Goal: Task Accomplishment & Management: Complete application form

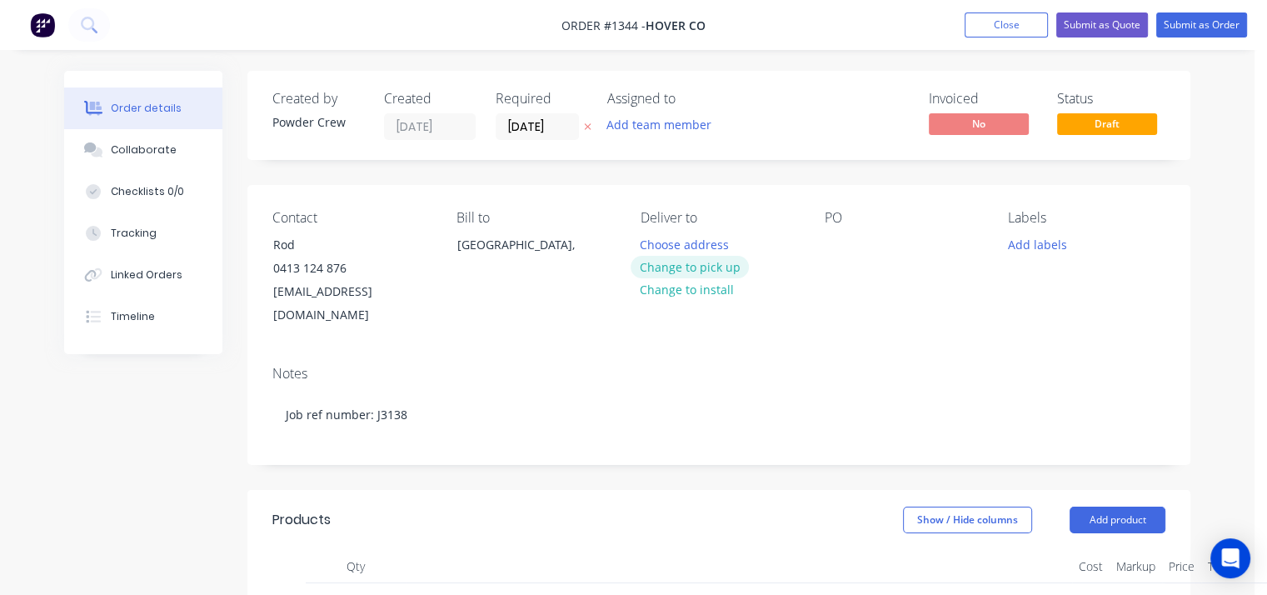
click at [699, 268] on button "Change to pick up" at bounding box center [689, 267] width 118 height 22
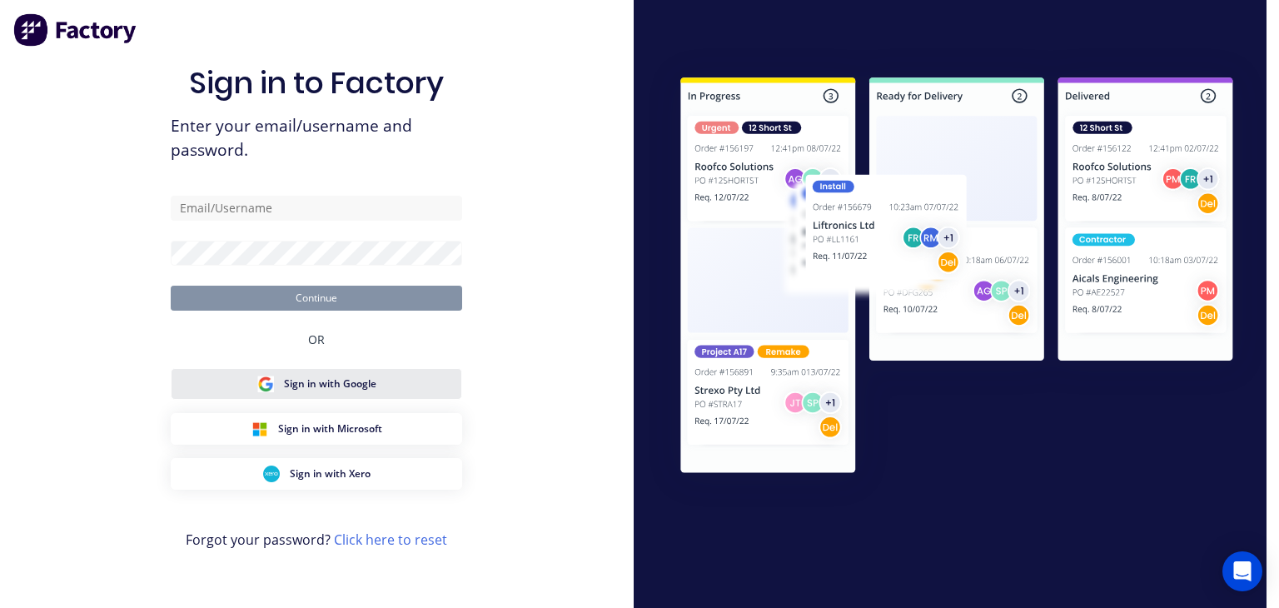
click at [373, 376] on span "Sign in with Google" at bounding box center [330, 383] width 92 height 15
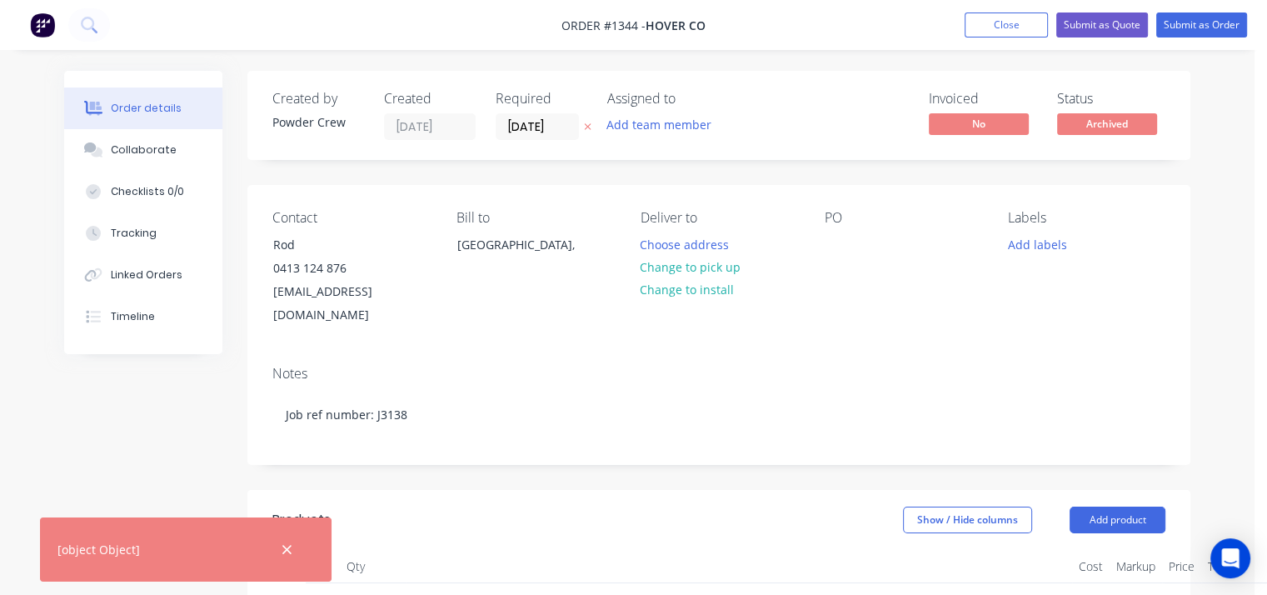
click at [1123, 126] on span "Archived" at bounding box center [1107, 123] width 100 height 21
click at [928, 173] on div "Created by Powder Crew Created [DATE] Required [DATE] Assigned to Add team memb…" at bounding box center [718, 592] width 943 height 1042
click at [1024, 23] on button "Close" at bounding box center [1005, 24] width 83 height 25
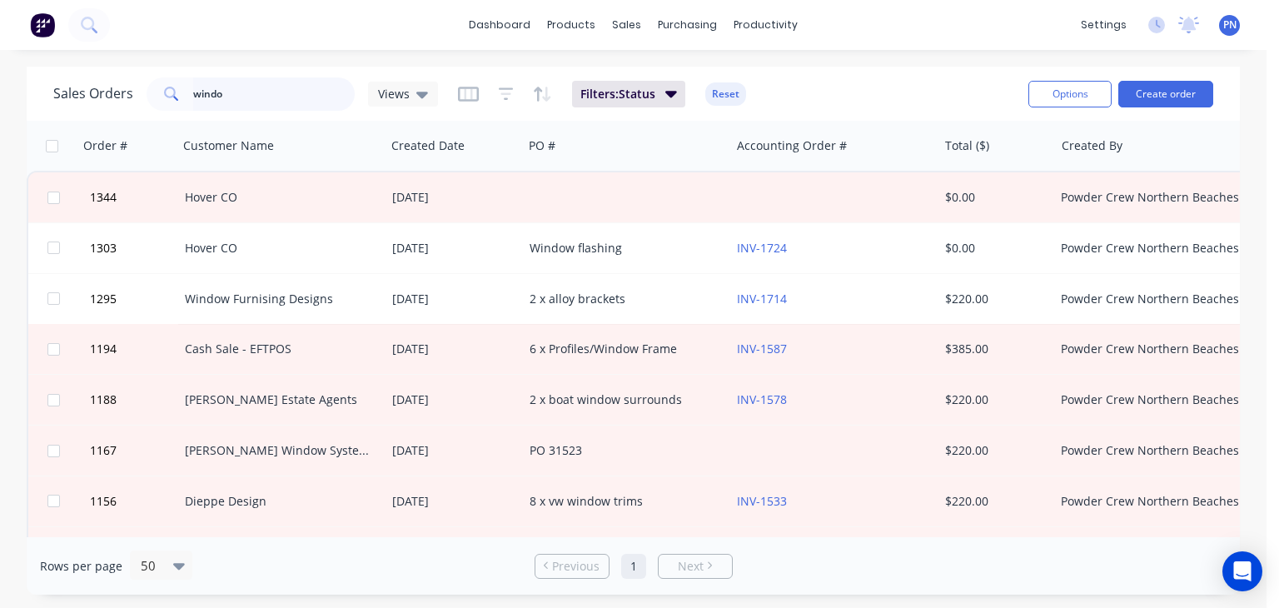
click at [310, 91] on input "windo" at bounding box center [274, 93] width 162 height 33
type input "\"
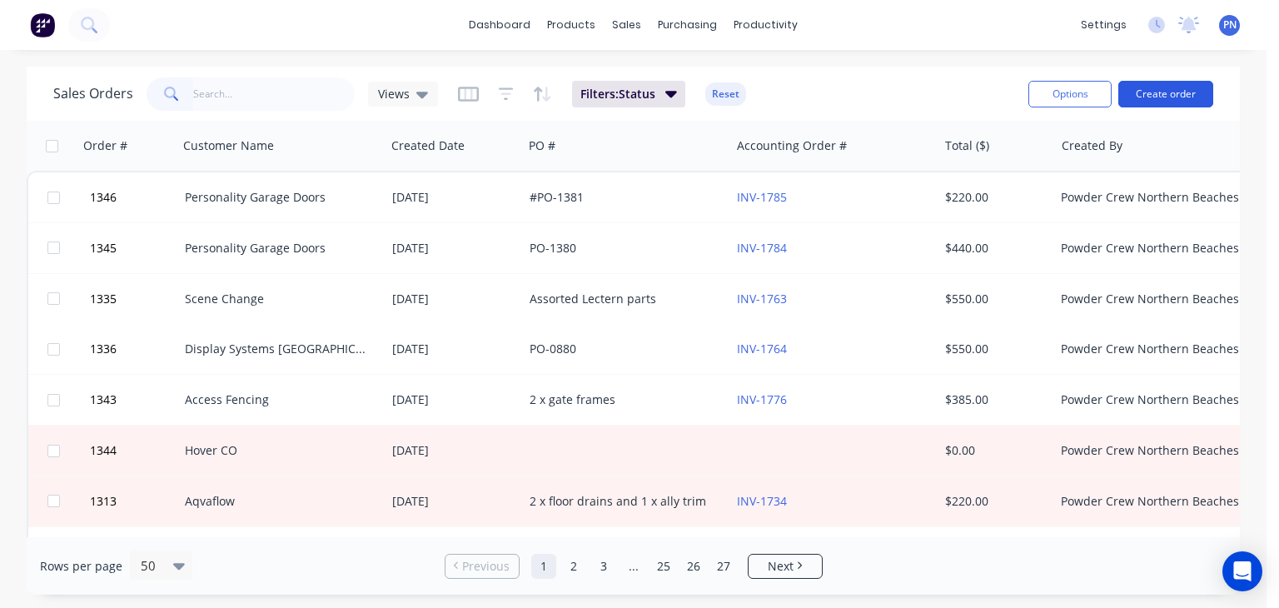
click at [1157, 91] on button "Create order" at bounding box center [1166, 94] width 95 height 27
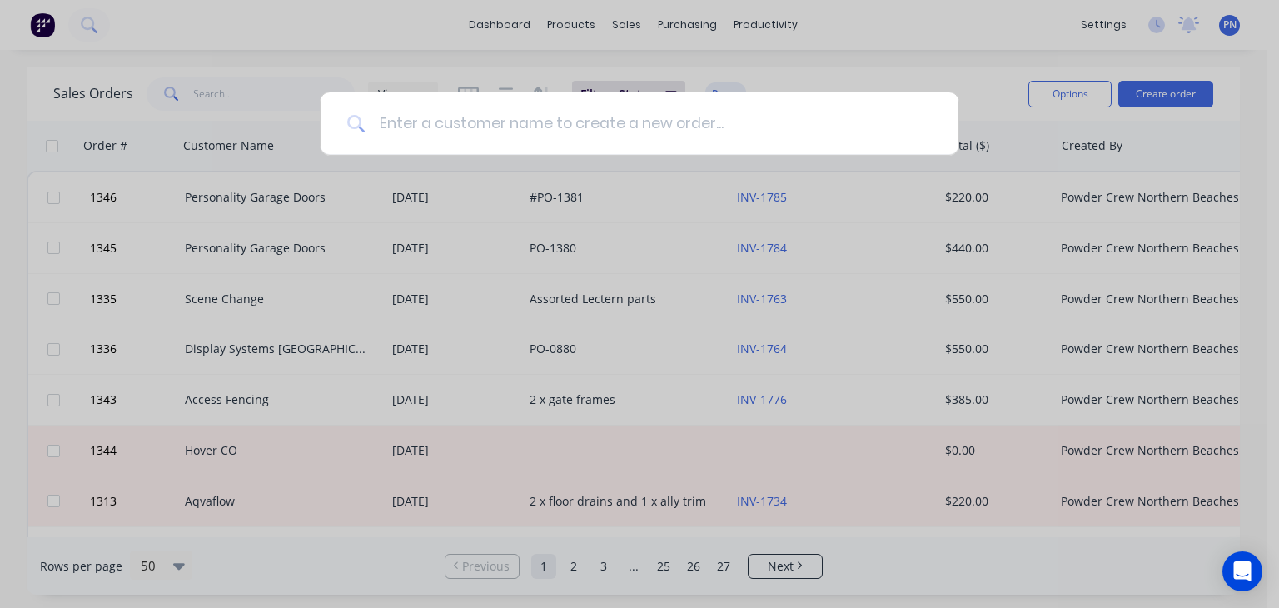
click at [783, 117] on input at bounding box center [649, 123] width 566 height 62
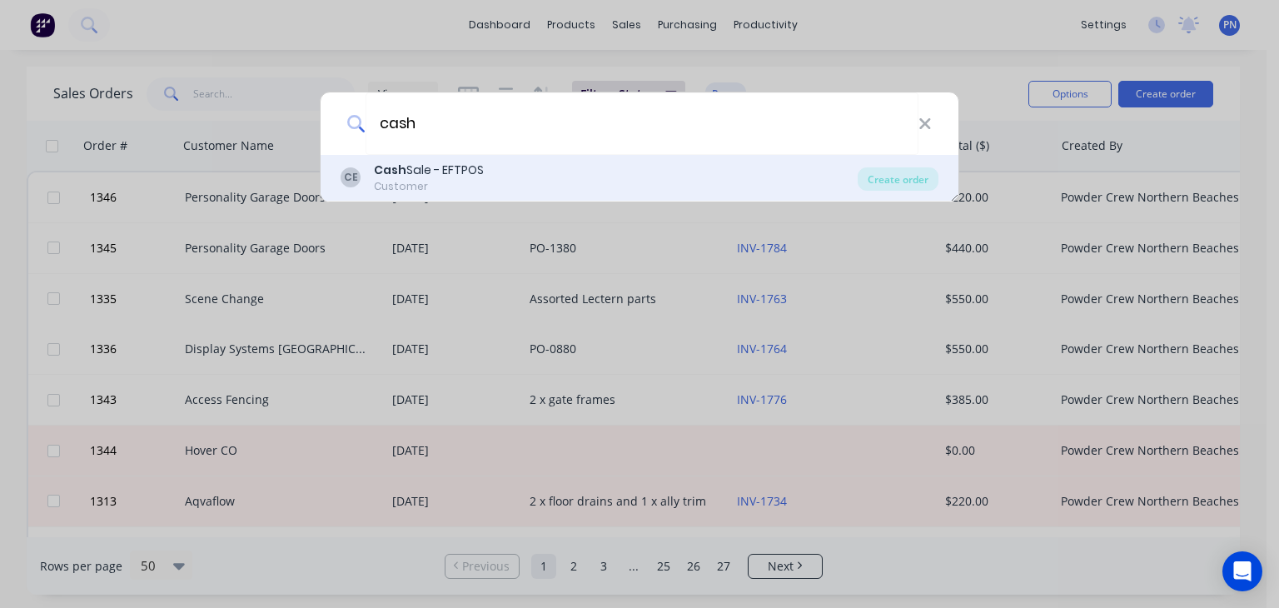
type input "cash"
click at [477, 167] on div "Cash Sale - EFTPOS" at bounding box center [429, 170] width 110 height 17
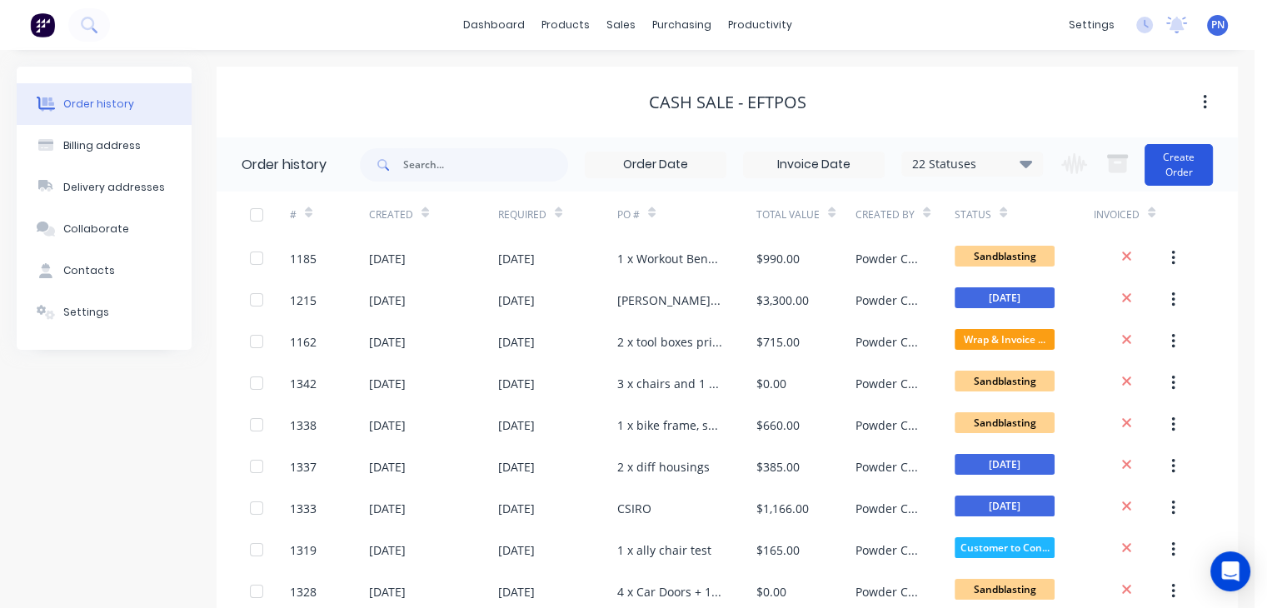
click at [1158, 154] on button "Create Order" at bounding box center [1178, 165] width 68 height 42
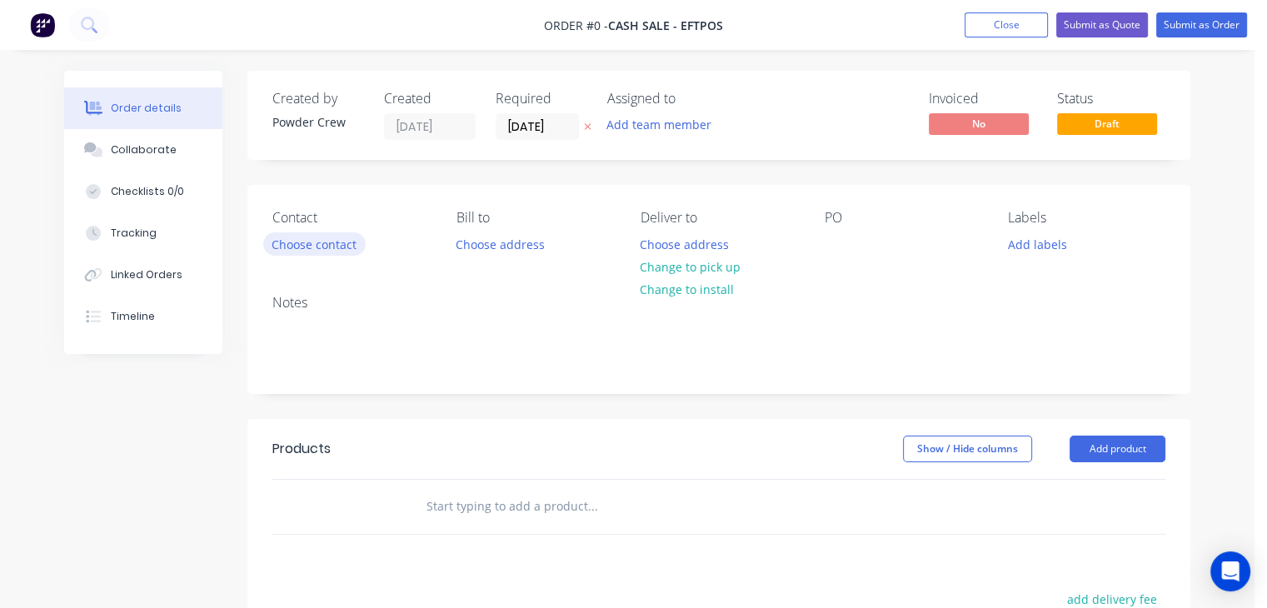
click at [300, 241] on button "Choose contact" at bounding box center [314, 243] width 102 height 22
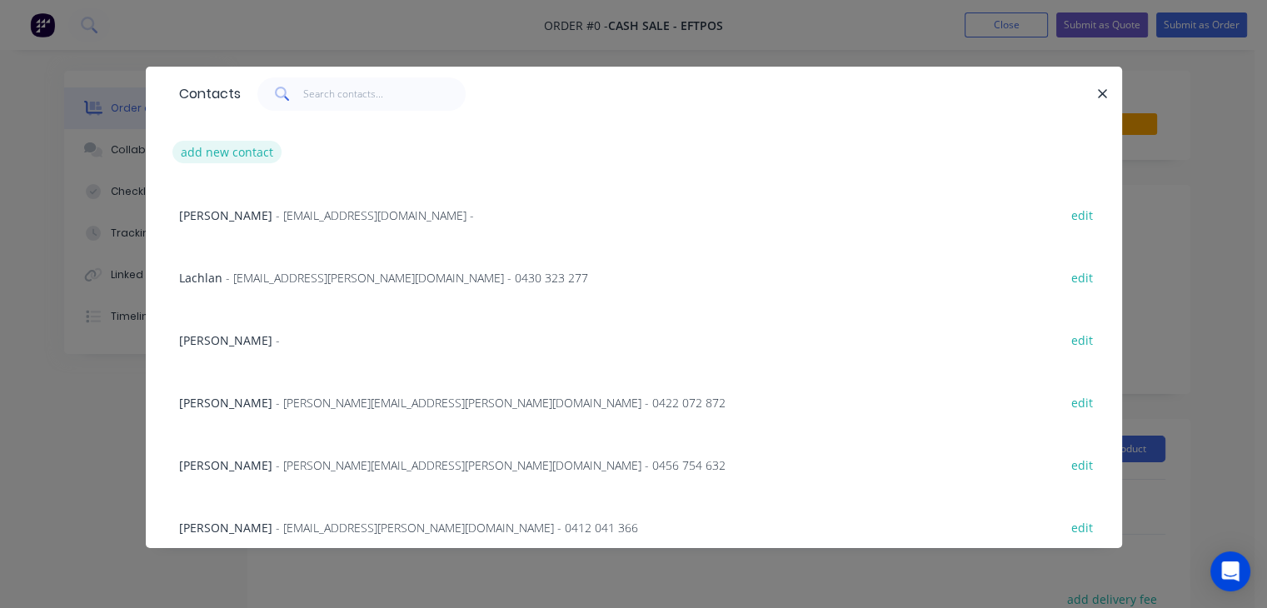
click at [248, 146] on button "add new contact" at bounding box center [227, 152] width 110 height 22
select select "AU"
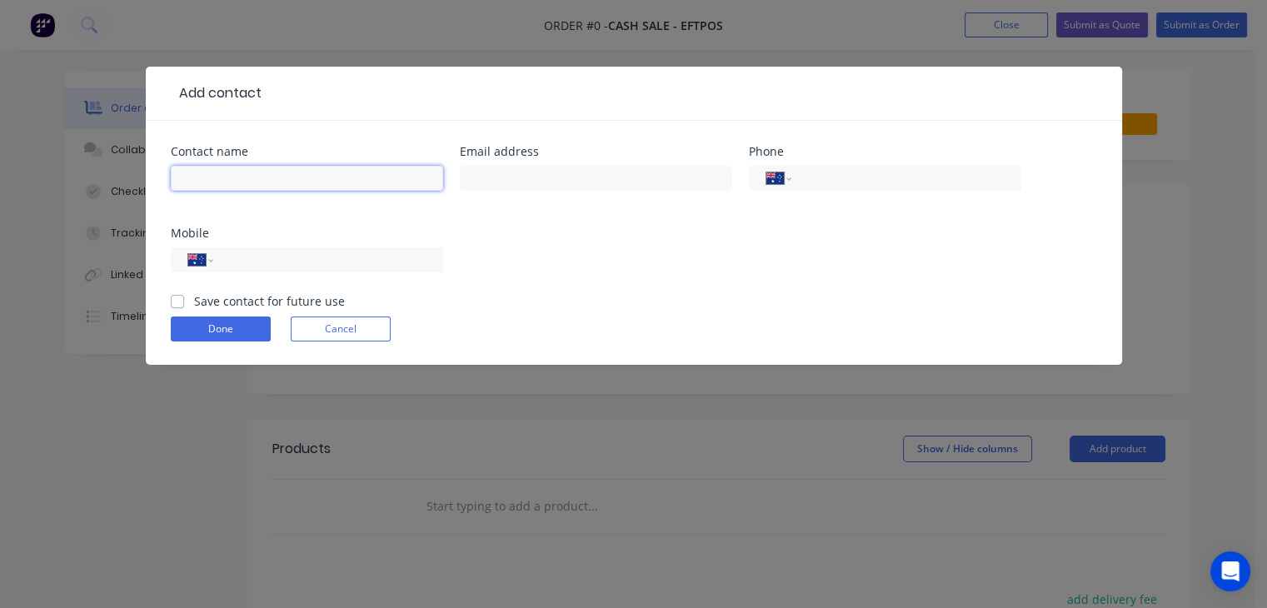
click at [242, 182] on input "text" at bounding box center [307, 178] width 272 height 25
click at [574, 283] on div "Contact name [PERSON_NAME] address Phone International [GEOGRAPHIC_DATA] [GEOGR…" at bounding box center [634, 219] width 926 height 147
click at [257, 173] on input "[PERSON_NAME]" at bounding box center [307, 178] width 272 height 25
type input "[PERSON_NAME]"
click at [256, 262] on input "tel" at bounding box center [325, 260] width 200 height 19
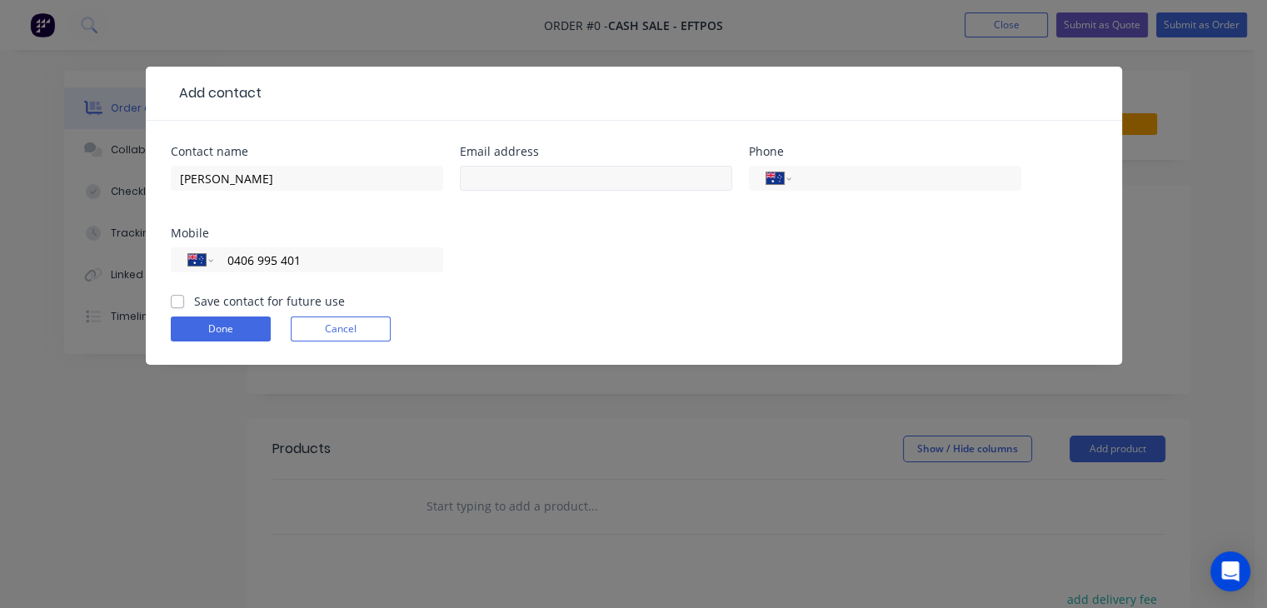
type input "0406 995 401"
click at [486, 173] on input "text" at bounding box center [596, 178] width 272 height 25
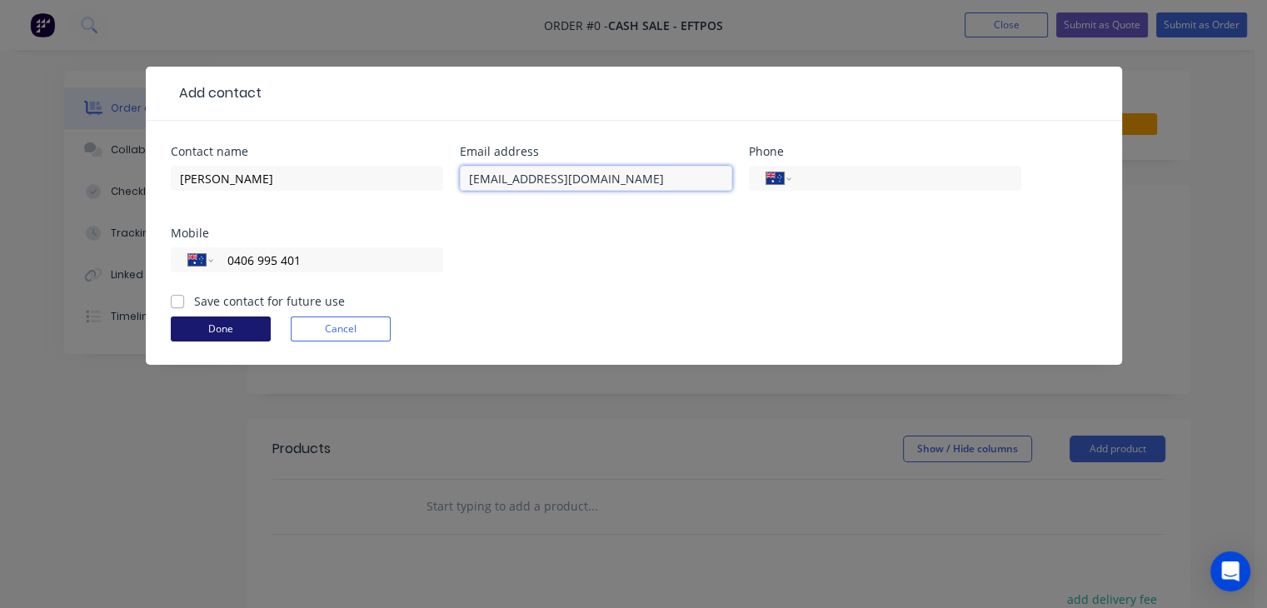
type input "[EMAIL_ADDRESS][DOMAIN_NAME]"
click at [221, 321] on button "Done" at bounding box center [221, 328] width 100 height 25
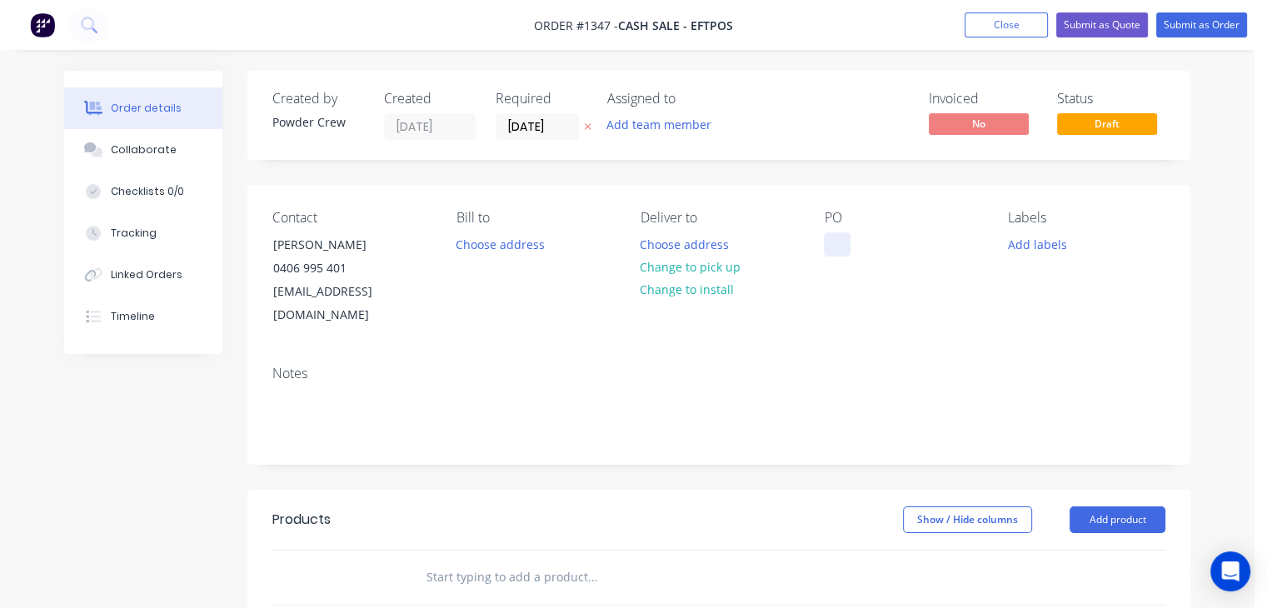
click at [836, 245] on div at bounding box center [837, 244] width 27 height 24
drag, startPoint x: 913, startPoint y: 242, endPoint x: 699, endPoint y: 225, distance: 214.8
click at [699, 225] on div "Contact [PERSON_NAME] [PHONE_NUMBER] [EMAIL_ADDRESS][DOMAIN_NAME] [PERSON_NAME]…" at bounding box center [718, 268] width 943 height 167
copy div "5 x tap items"
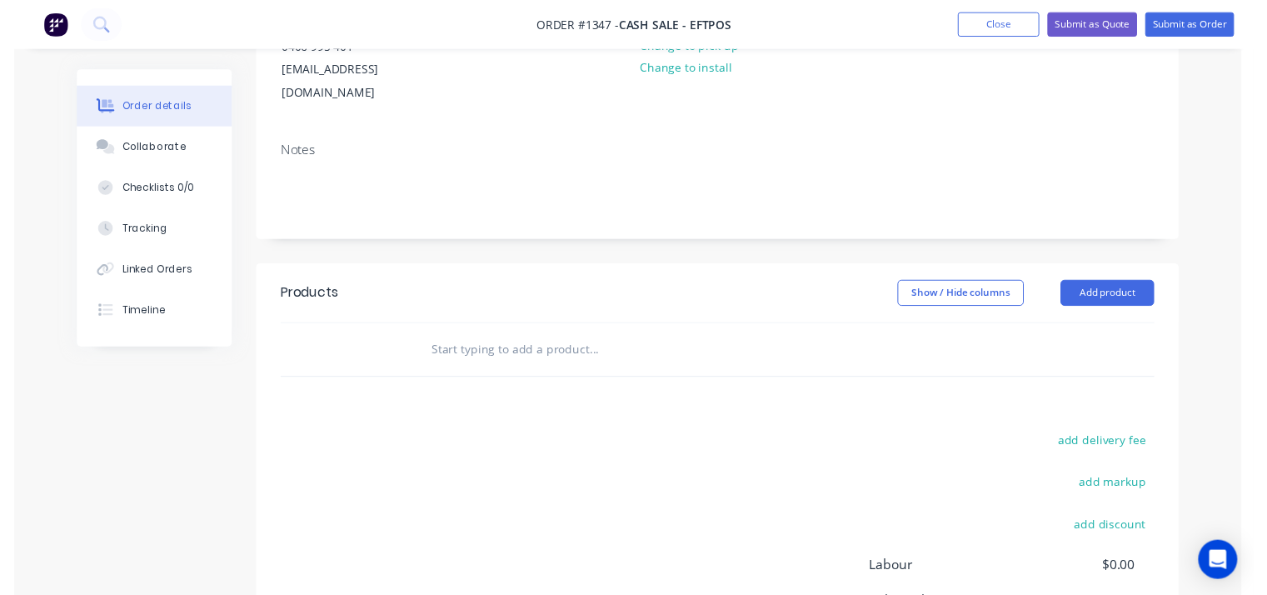
scroll to position [250, 0]
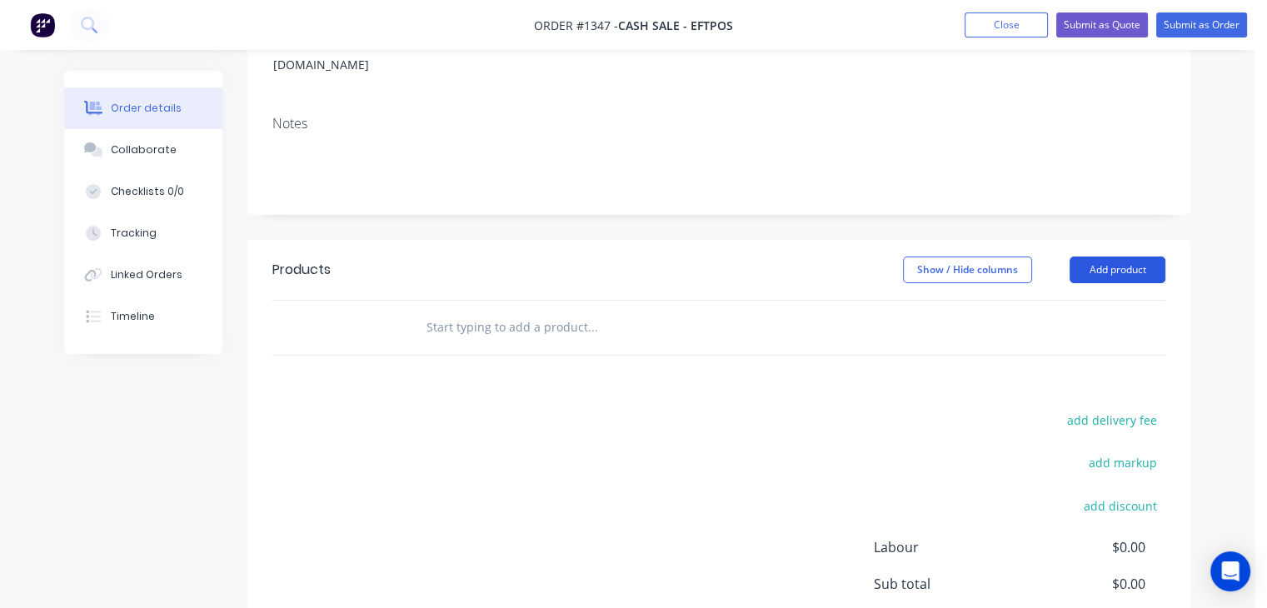
click at [1103, 257] on button "Add product" at bounding box center [1117, 270] width 96 height 27
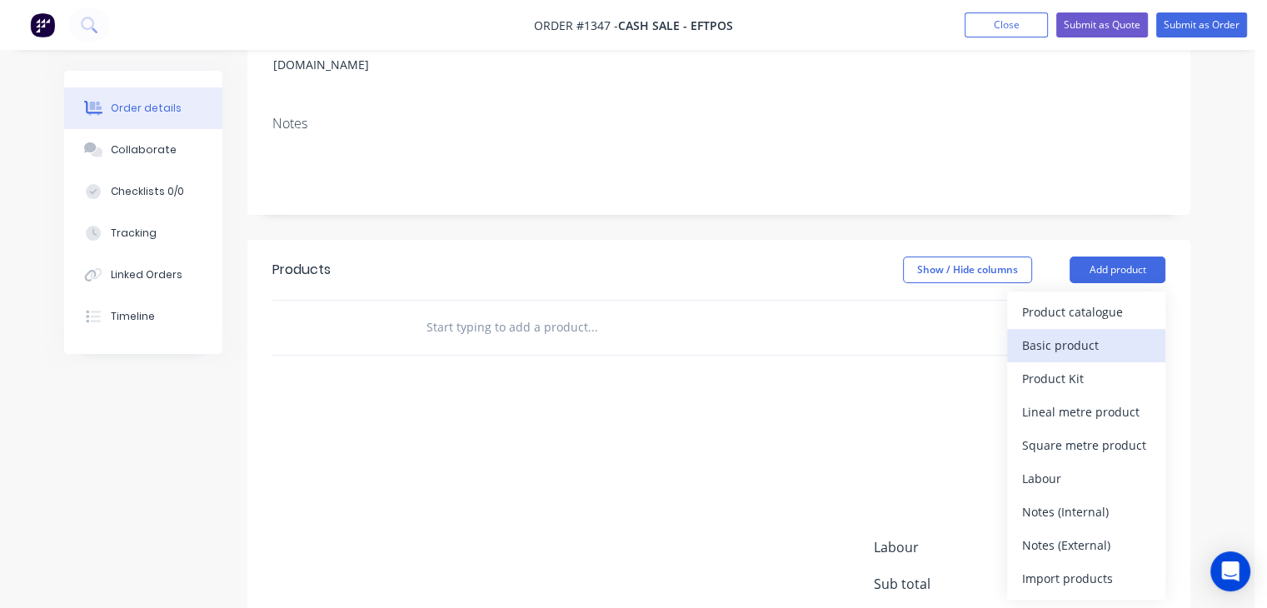
click at [1086, 333] on div "Basic product" at bounding box center [1086, 345] width 128 height 24
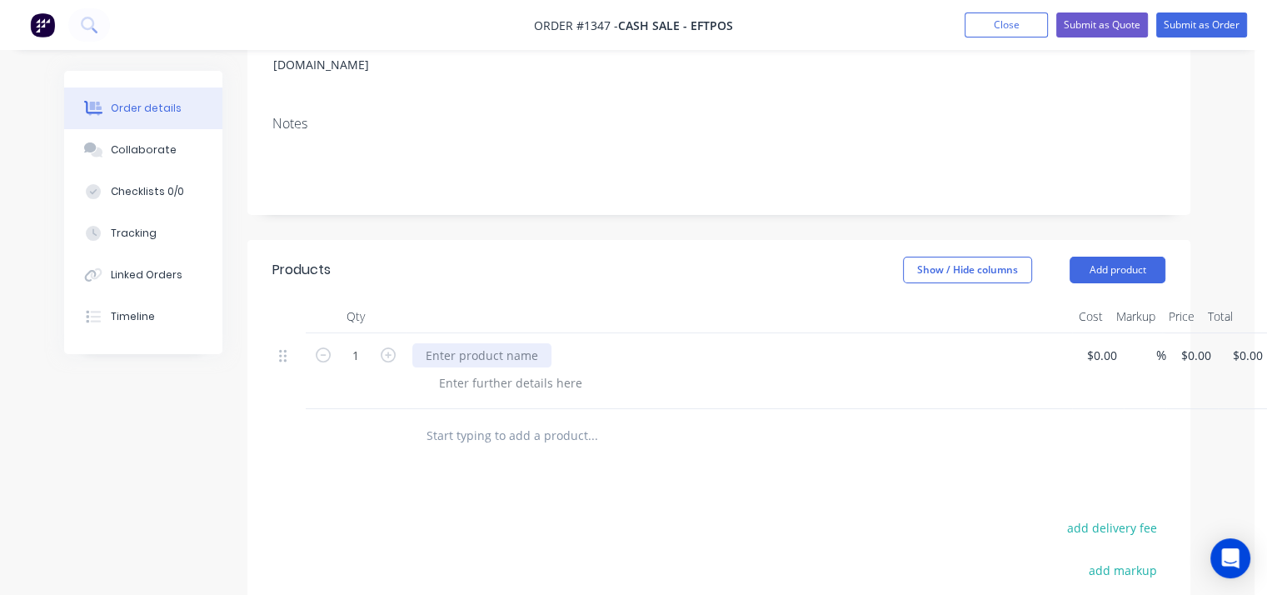
paste div
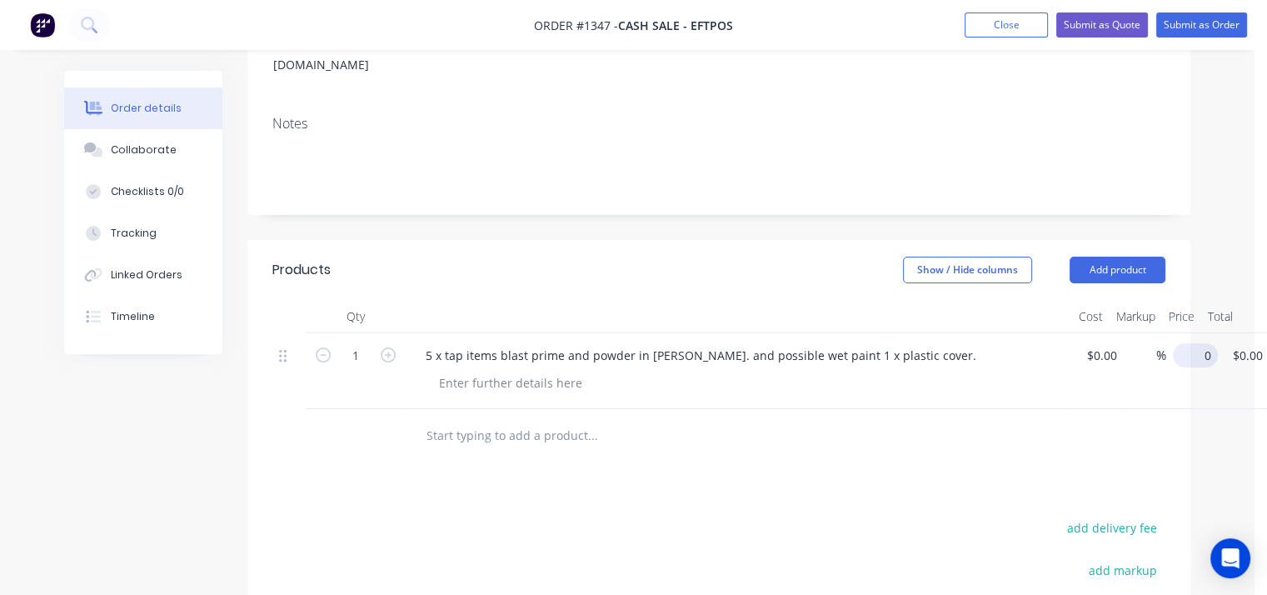
click at [1189, 343] on input "0" at bounding box center [1198, 355] width 38 height 24
type input "$200.00"
click at [889, 419] on div at bounding box center [662, 435] width 500 height 33
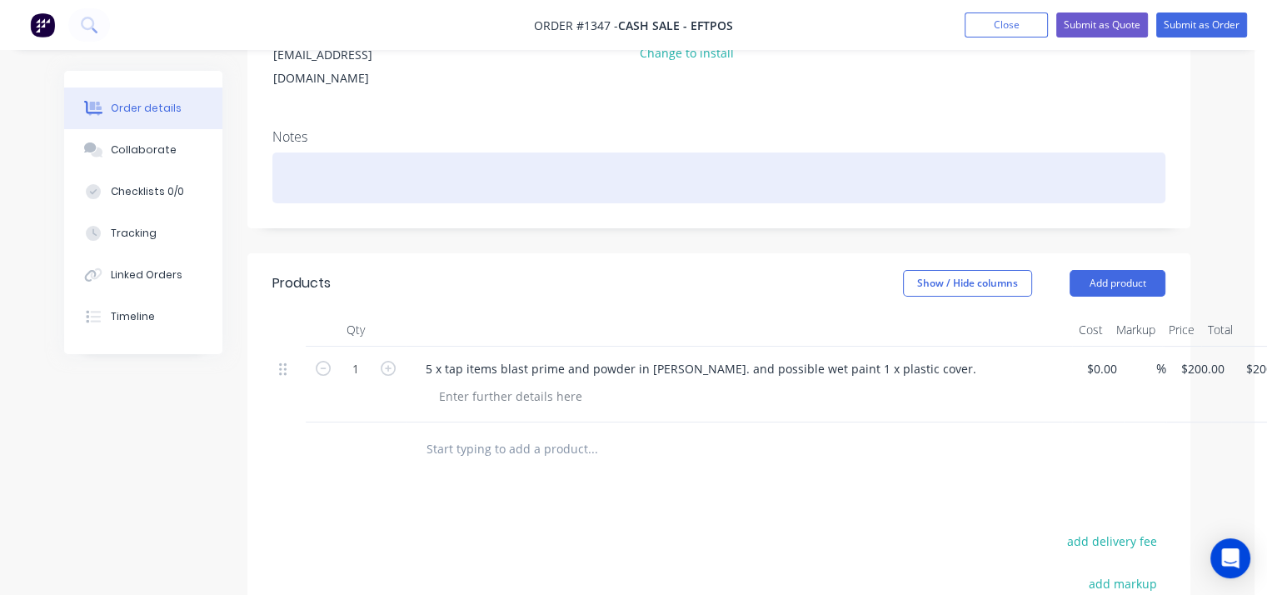
scroll to position [0, 0]
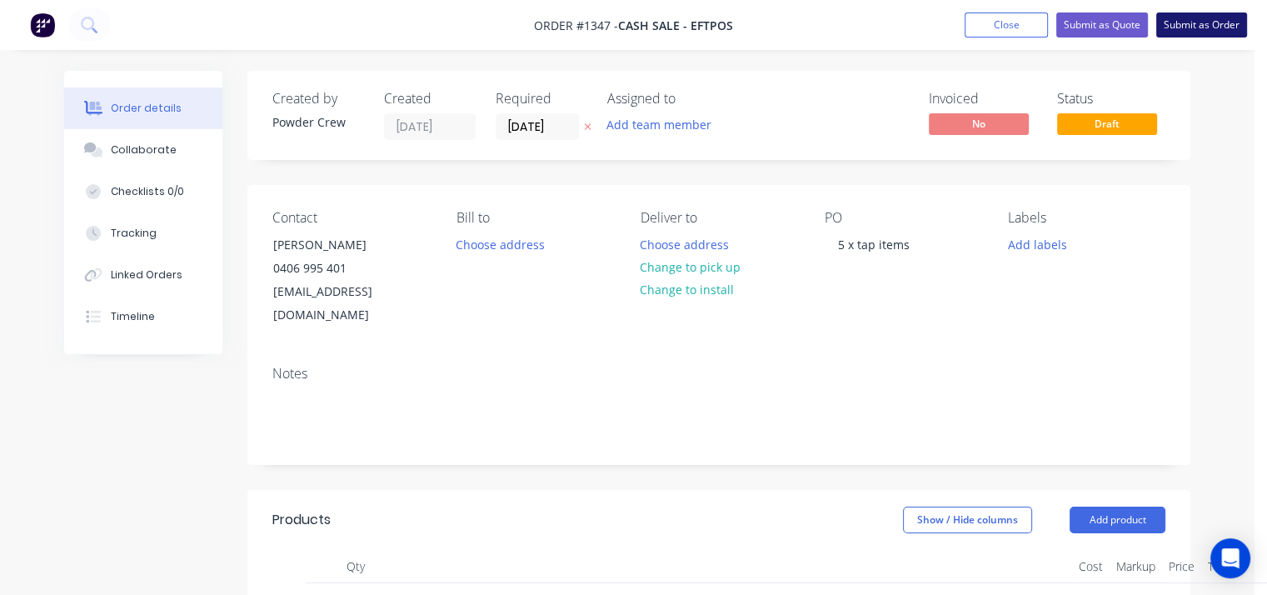
click at [1186, 25] on button "Submit as Order" at bounding box center [1201, 24] width 91 height 25
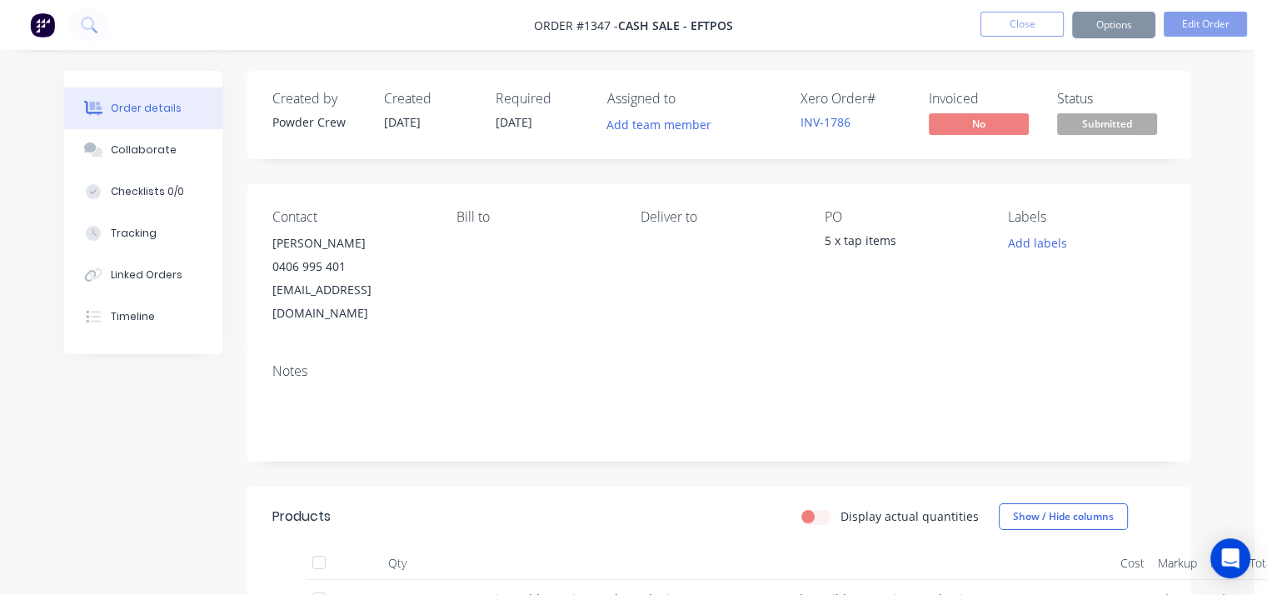
click at [1117, 121] on span "Submitted" at bounding box center [1107, 123] width 100 height 21
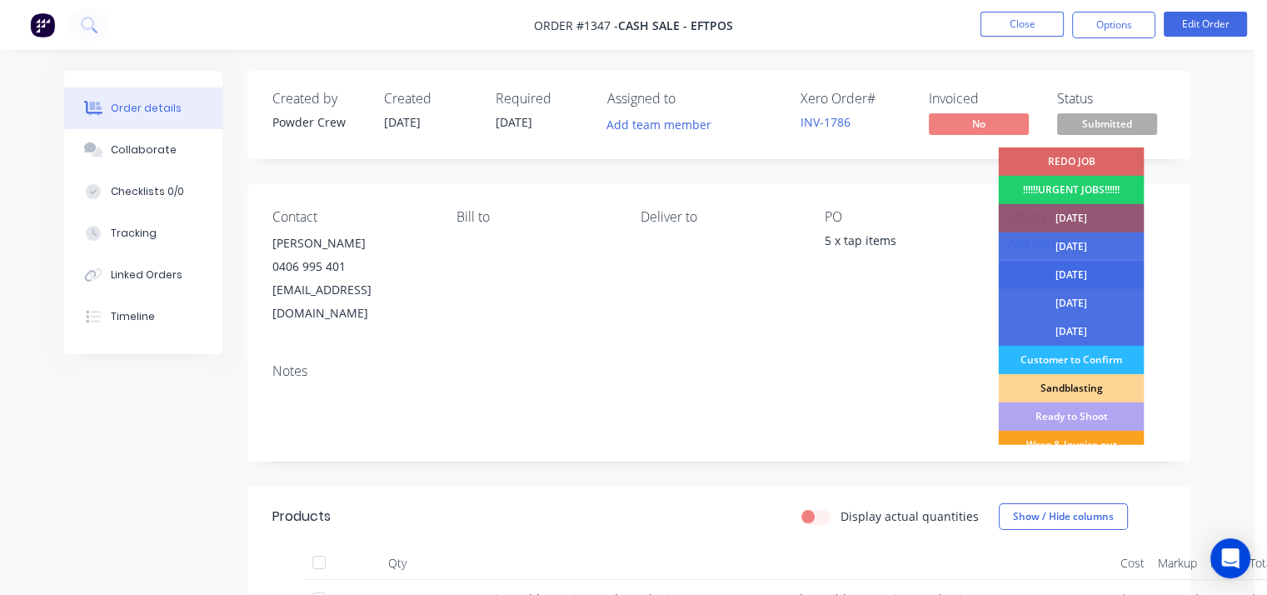
click at [1090, 268] on div "[DATE]" at bounding box center [1071, 275] width 146 height 28
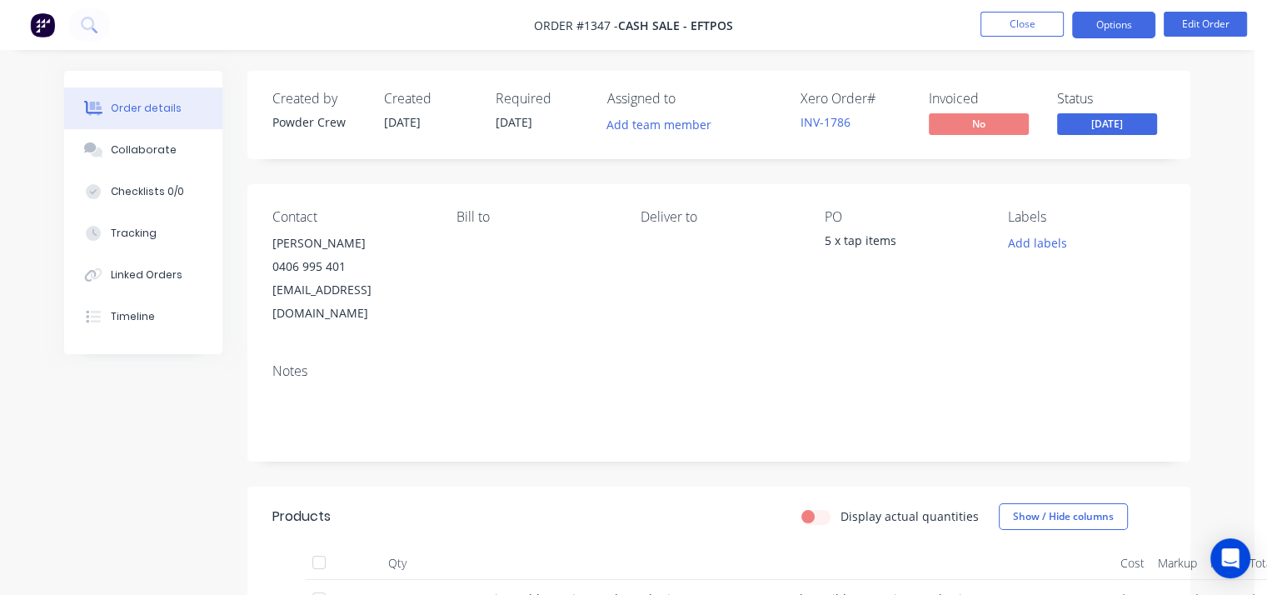
click at [1132, 27] on button "Options" at bounding box center [1113, 25] width 83 height 27
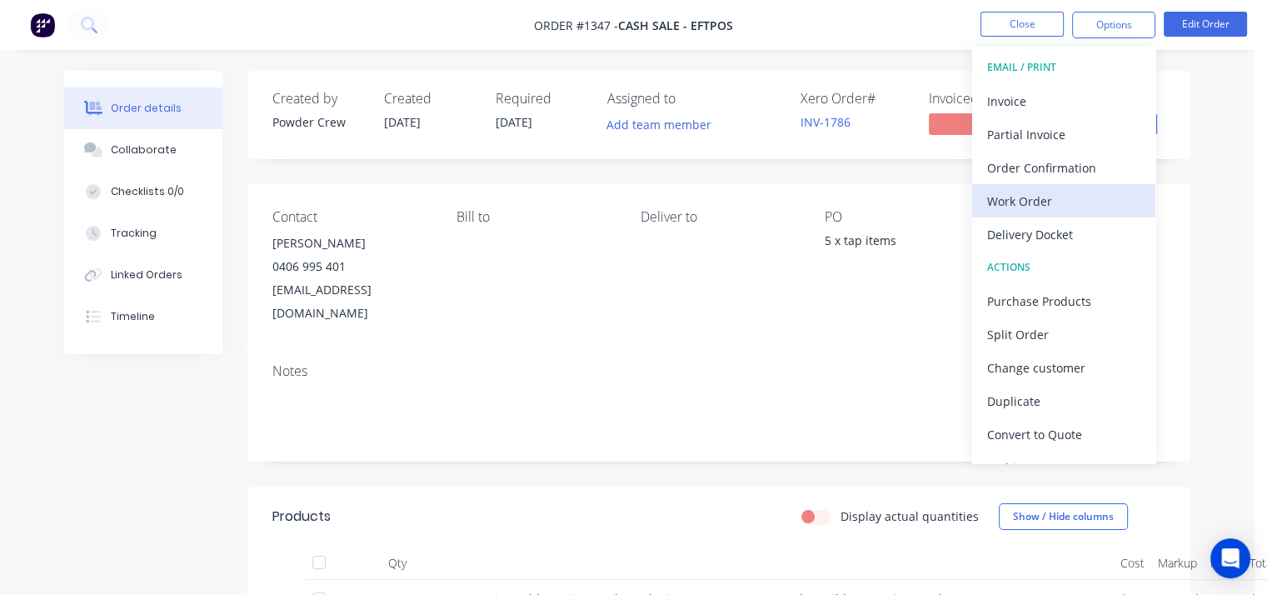
click at [1076, 200] on div "Work Order" at bounding box center [1063, 201] width 153 height 24
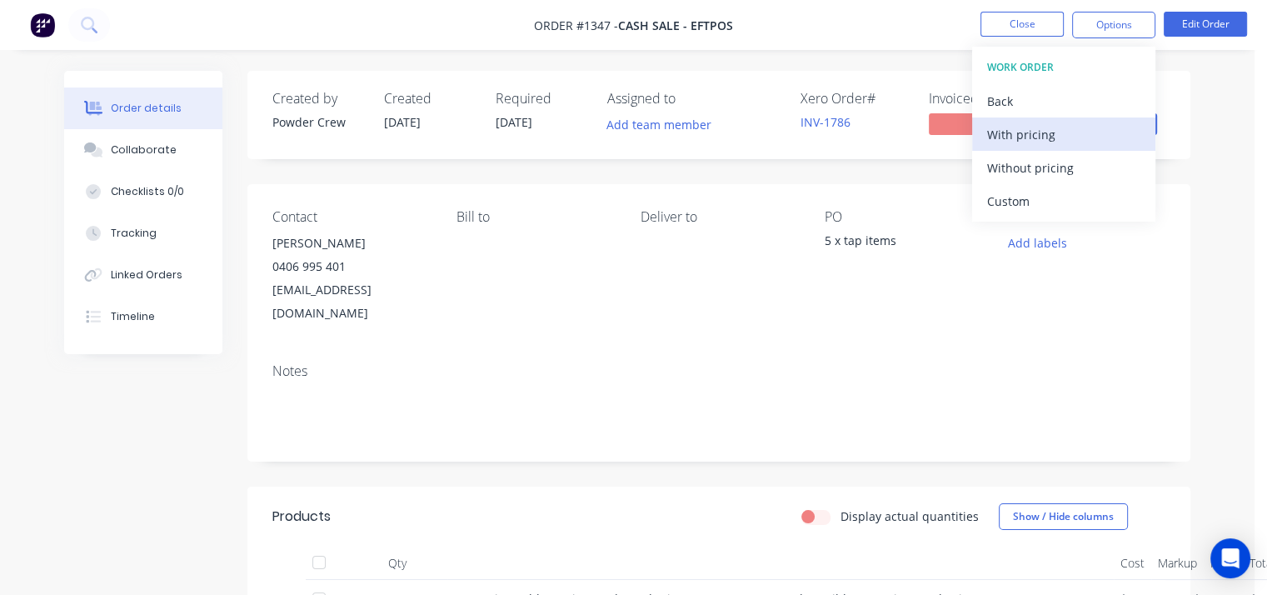
click at [1044, 127] on div "With pricing" at bounding box center [1063, 134] width 153 height 24
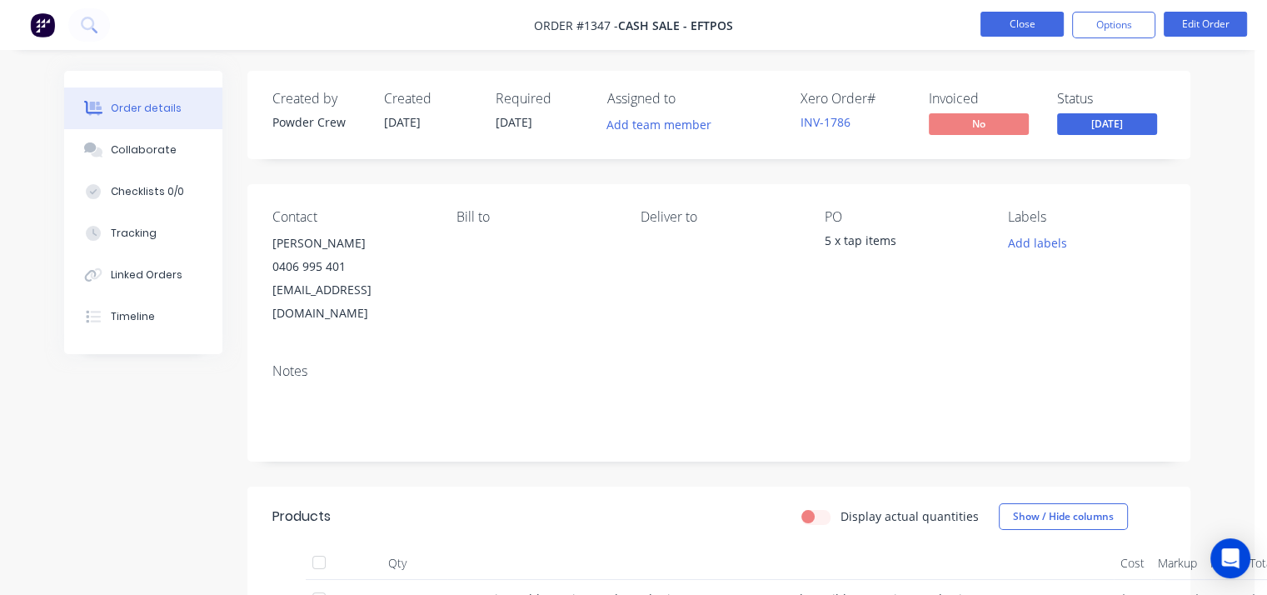
click at [1022, 31] on button "Close" at bounding box center [1021, 24] width 83 height 25
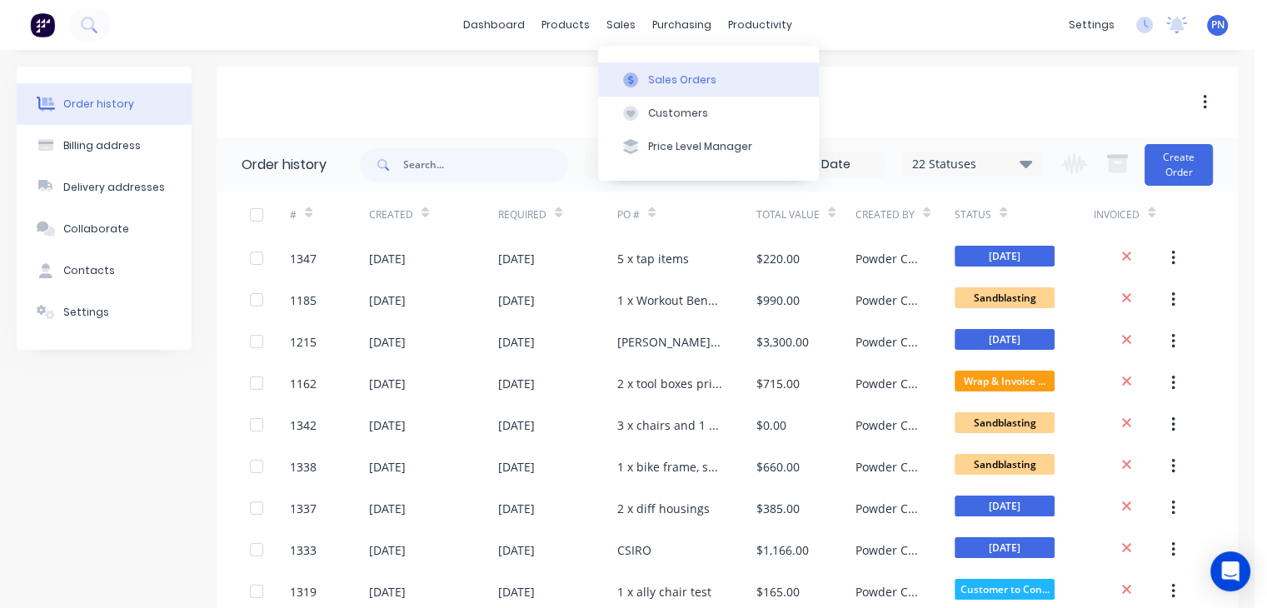
click at [670, 75] on div "Sales Orders" at bounding box center [682, 79] width 68 height 15
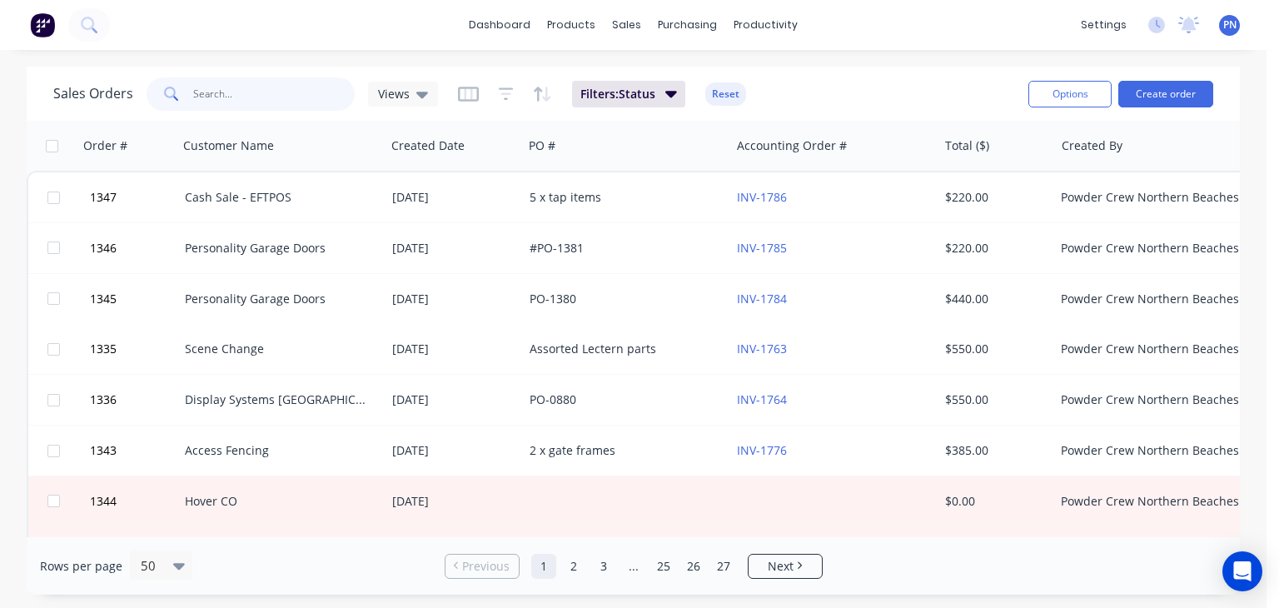
click at [300, 92] on input "text" at bounding box center [274, 93] width 162 height 33
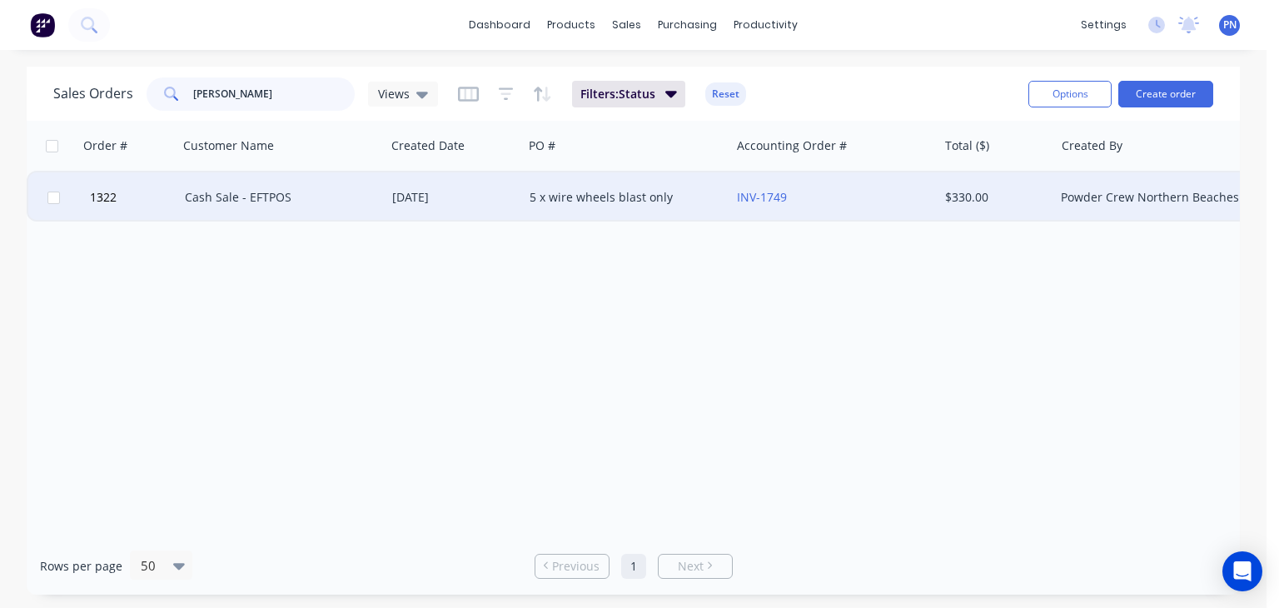
type input "[PERSON_NAME]"
click at [328, 199] on div "Cash Sale - EFTPOS" at bounding box center [277, 197] width 185 height 17
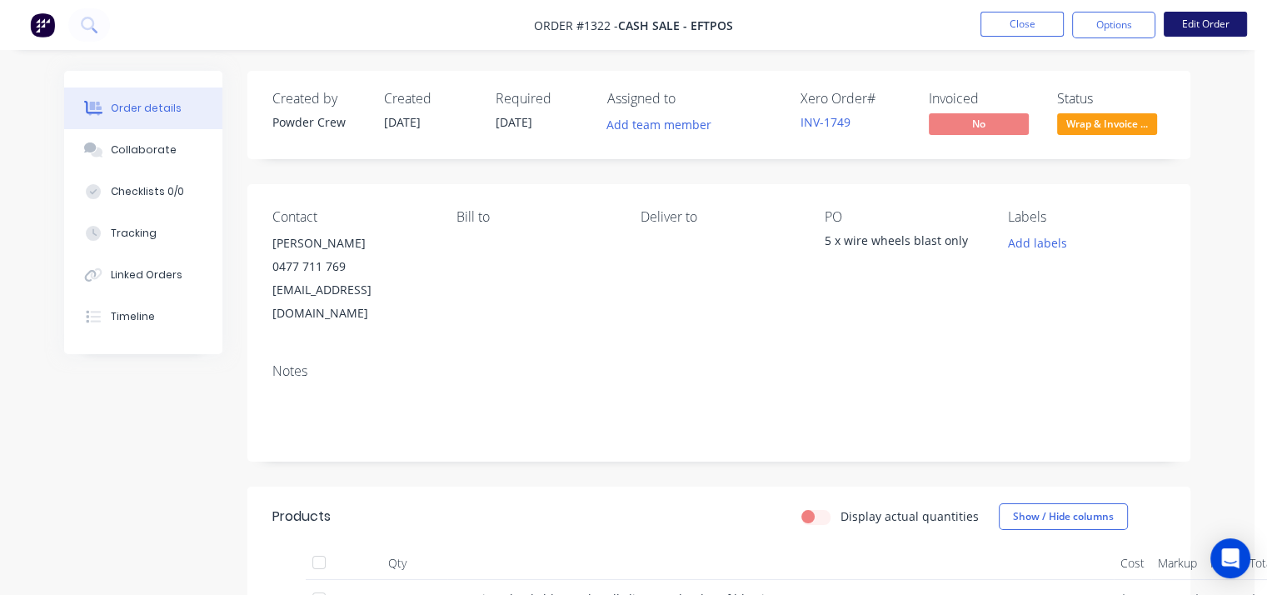
click at [1197, 21] on button "Edit Order" at bounding box center [1204, 24] width 83 height 25
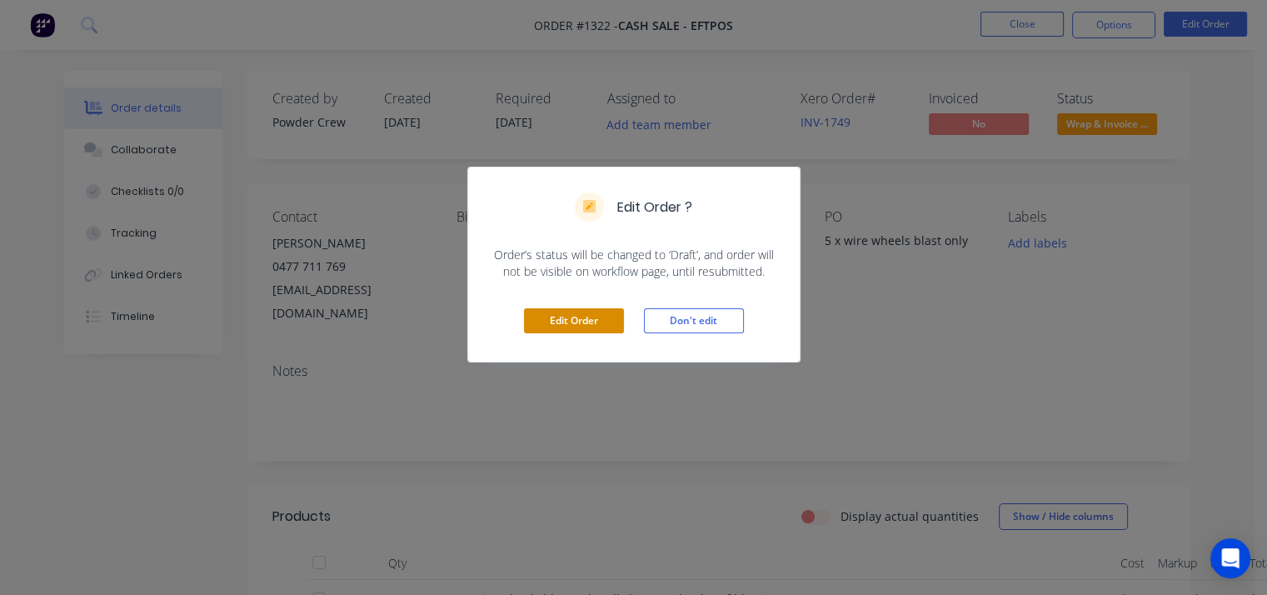
click at [600, 323] on button "Edit Order" at bounding box center [574, 320] width 100 height 25
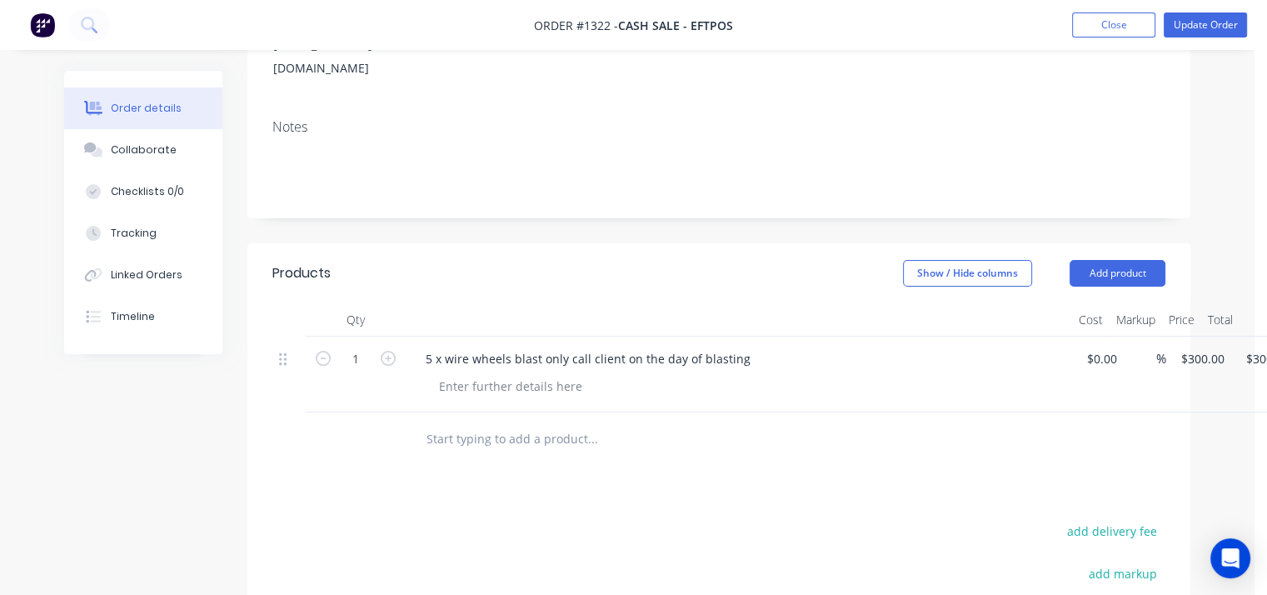
scroll to position [250, 0]
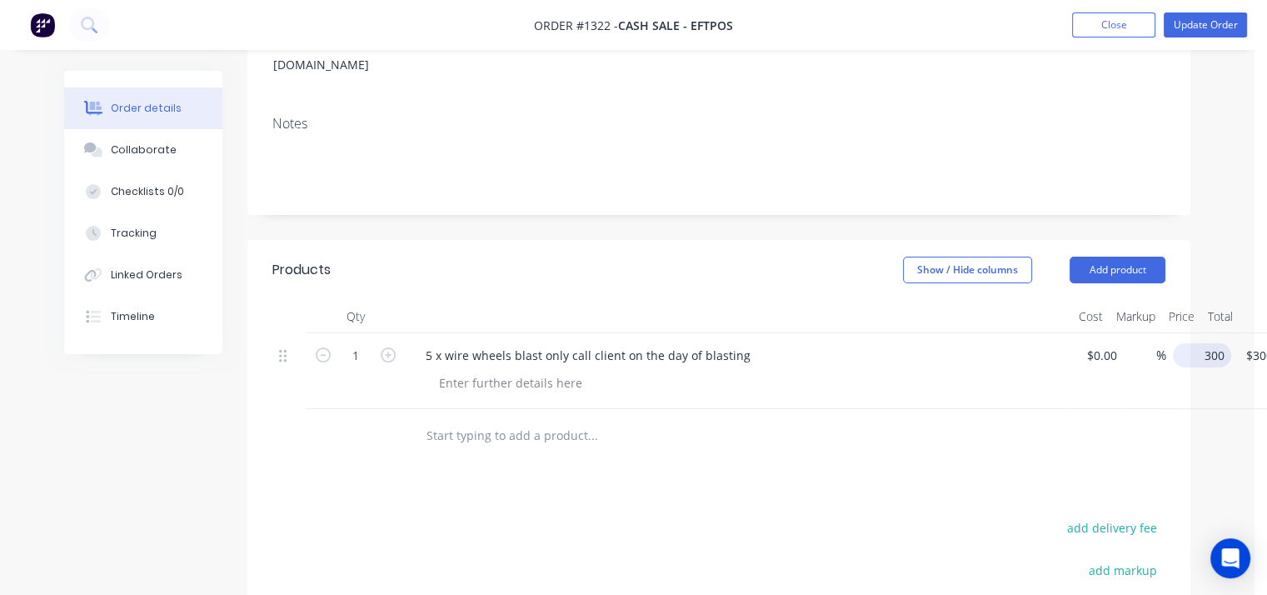
click at [1194, 343] on input "300" at bounding box center [1205, 355] width 52 height 24
type input "$250.00"
click at [939, 490] on div "Products Show / Hide columns Add product Qty Cost Markup Price Total 1 5 x wire…" at bounding box center [718, 551] width 943 height 623
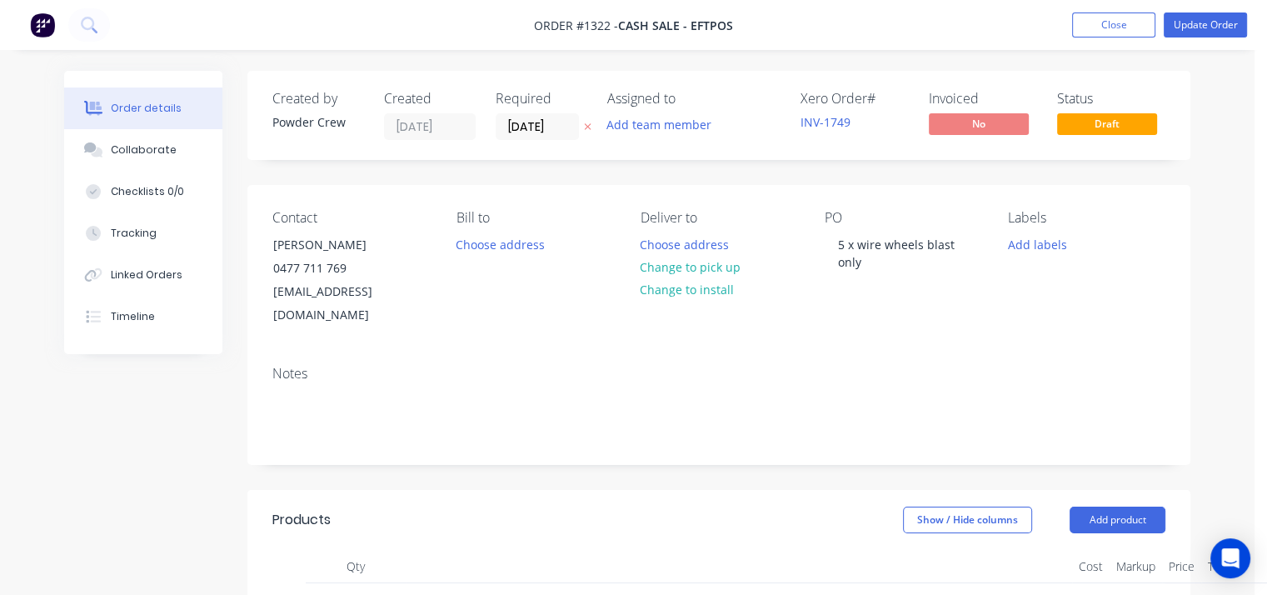
scroll to position [0, 0]
